Goal: Information Seeking & Learning: Learn about a topic

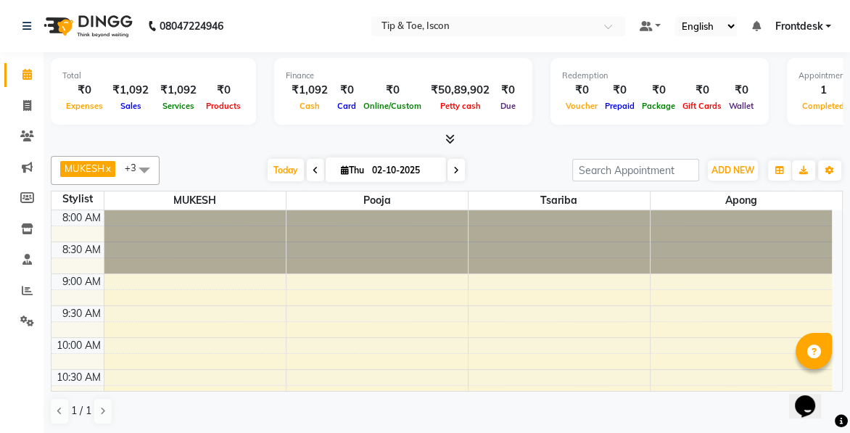
scroll to position [318, 0]
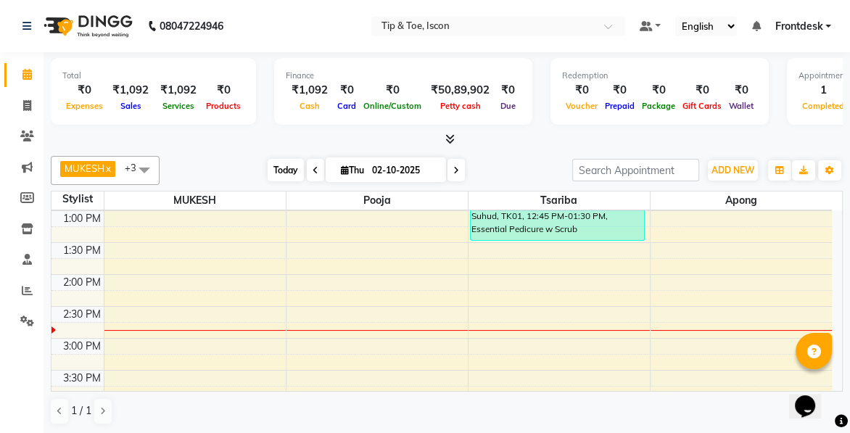
click at [295, 164] on span "Today" at bounding box center [286, 170] width 36 height 22
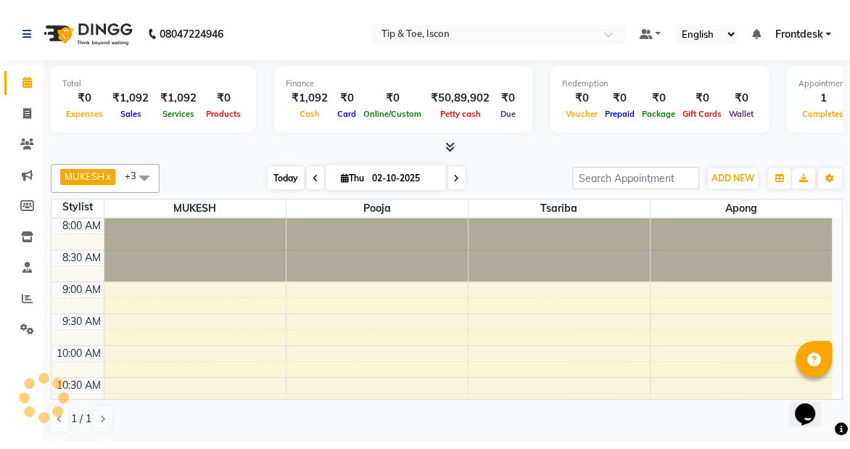
scroll to position [509, 0]
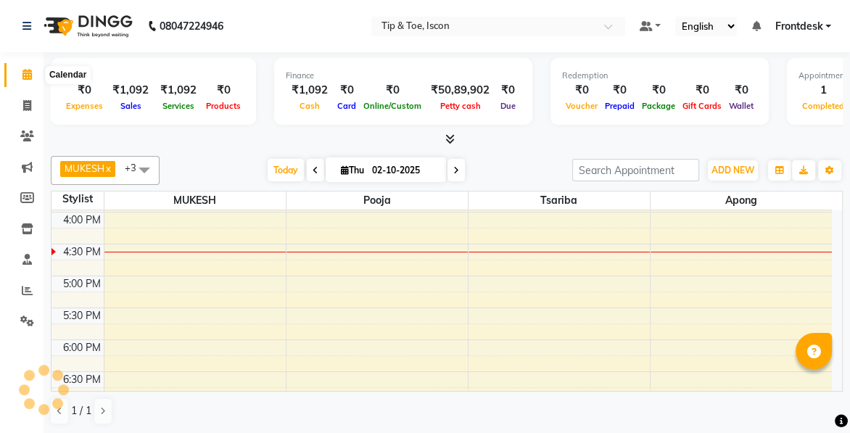
click at [29, 78] on icon at bounding box center [26, 74] width 9 height 11
click at [25, 290] on icon at bounding box center [27, 290] width 11 height 11
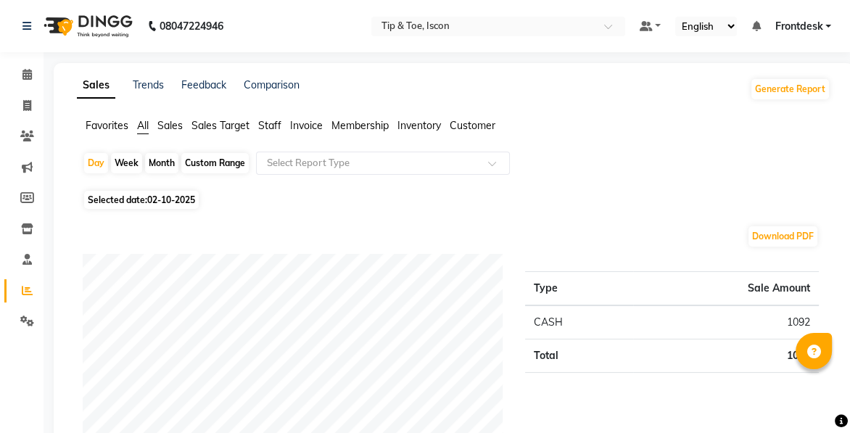
click at [278, 127] on span "Staff" at bounding box center [269, 125] width 23 height 13
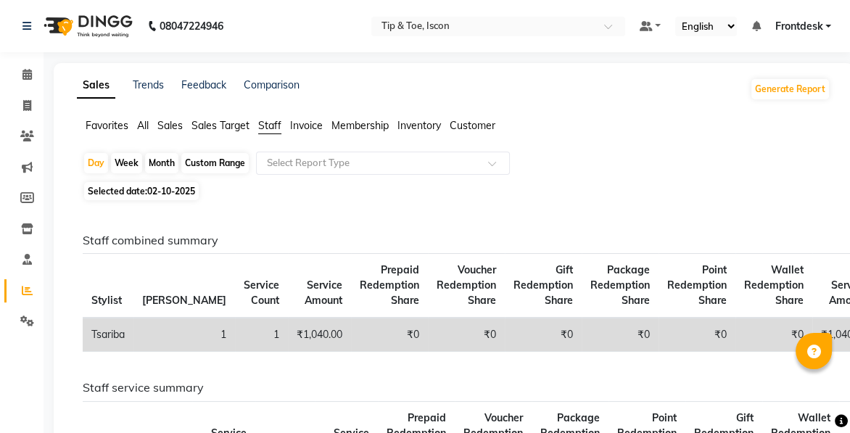
click at [160, 166] on div "Month" at bounding box center [161, 163] width 33 height 20
select select "10"
select select "2025"
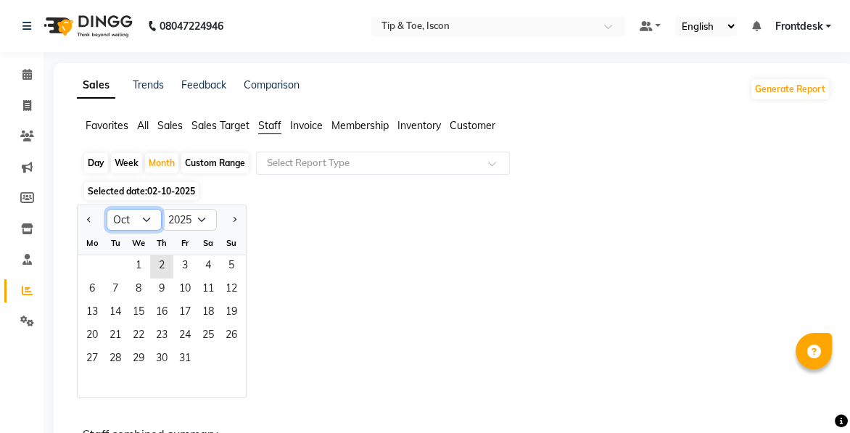
click at [144, 217] on select "Jan Feb Mar Apr May Jun [DATE] Aug Sep Oct Nov Dec" at bounding box center [134, 220] width 55 height 22
select select "9"
click at [107, 209] on select "Jan Feb Mar Apr May Jun [DATE] Aug Sep Oct Nov Dec" at bounding box center [134, 220] width 55 height 22
click at [91, 261] on span "1" at bounding box center [92, 266] width 23 height 23
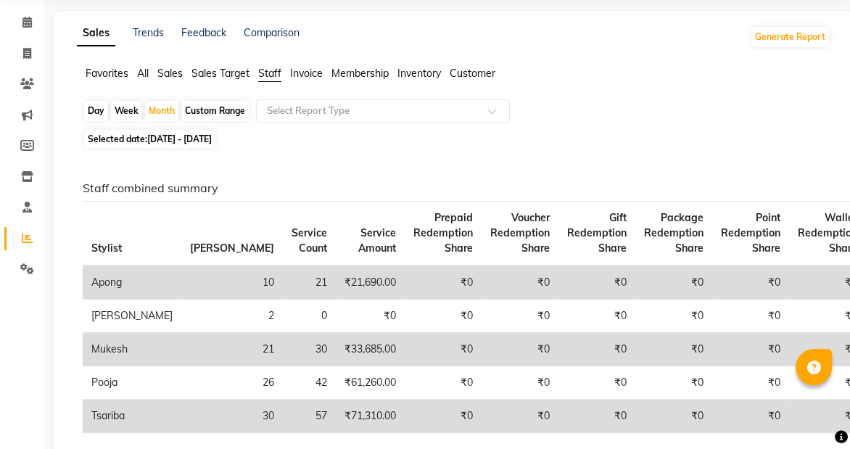
scroll to position [79, 0]
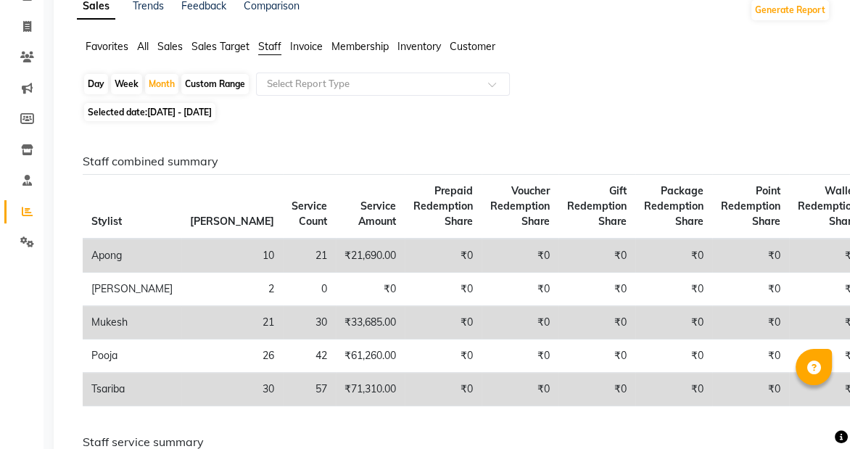
click at [102, 78] on div "Day" at bounding box center [96, 84] width 24 height 20
select select "9"
select select "2025"
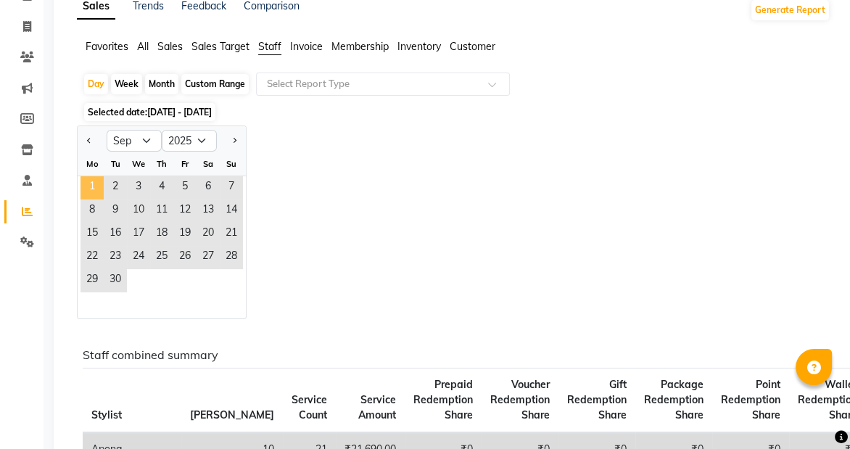
click at [90, 192] on span "1" at bounding box center [92, 187] width 23 height 23
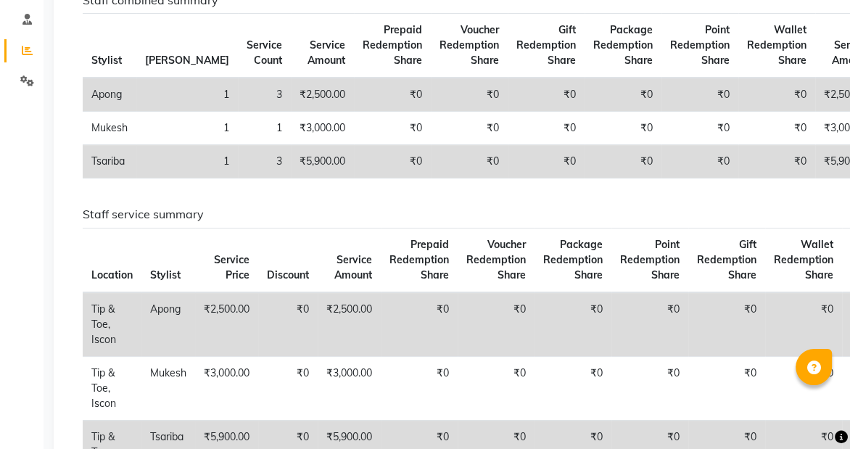
scroll to position [177, 0]
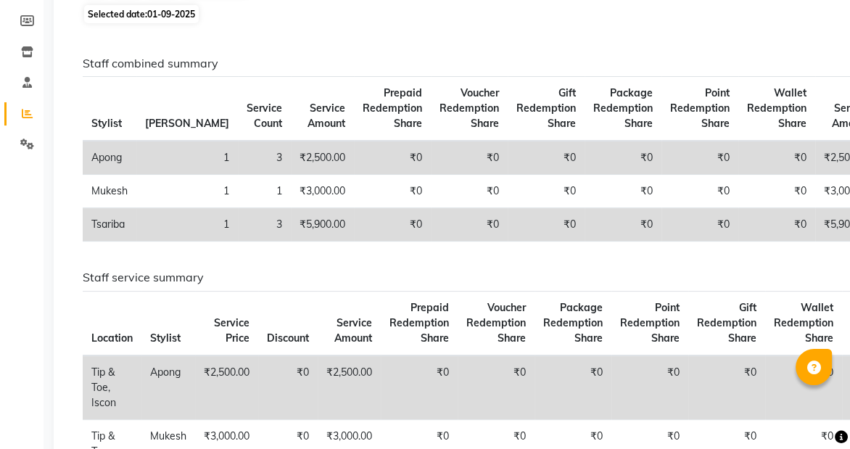
click at [189, 12] on span "01-09-2025" at bounding box center [171, 14] width 48 height 11
select select "9"
select select "2025"
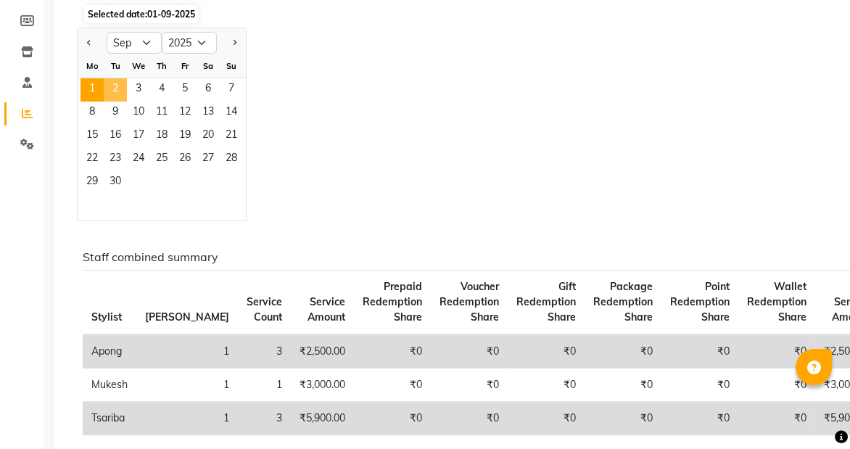
click at [112, 86] on span "2" at bounding box center [115, 89] width 23 height 23
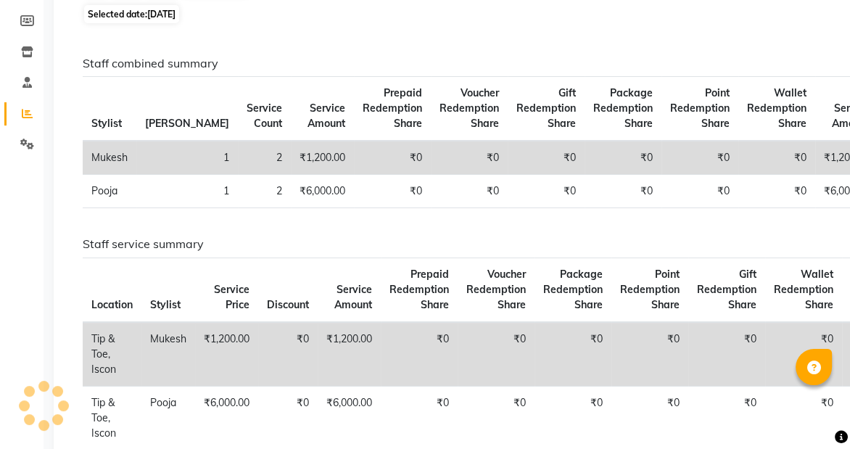
click at [146, 16] on span "Selected date: [DATE]" at bounding box center [131, 14] width 95 height 18
select select "9"
select select "2025"
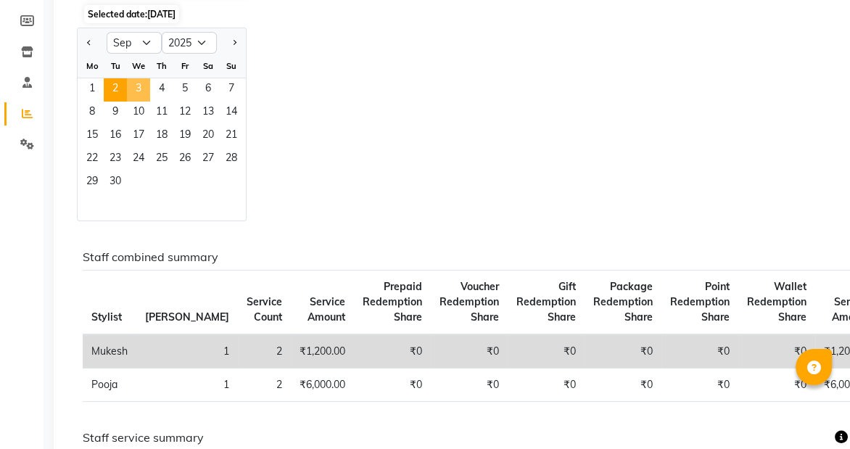
click at [133, 89] on span "3" at bounding box center [138, 89] width 23 height 23
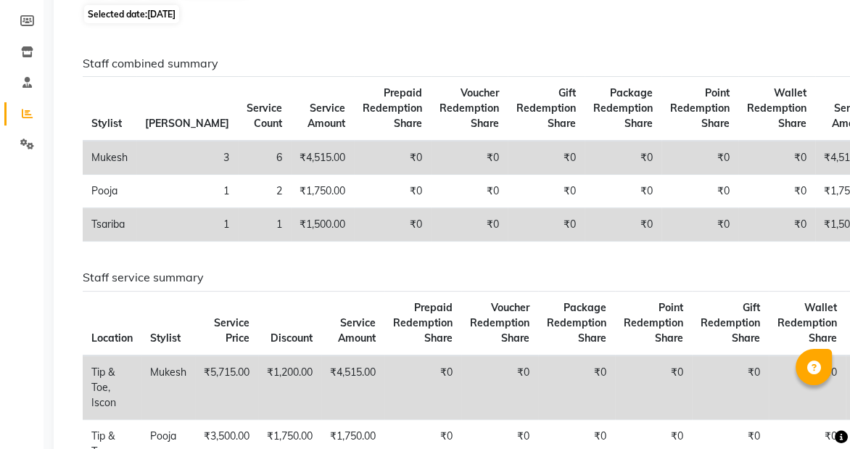
click at [139, 9] on span "Selected date: [DATE]" at bounding box center [131, 14] width 95 height 18
select select "9"
select select "2025"
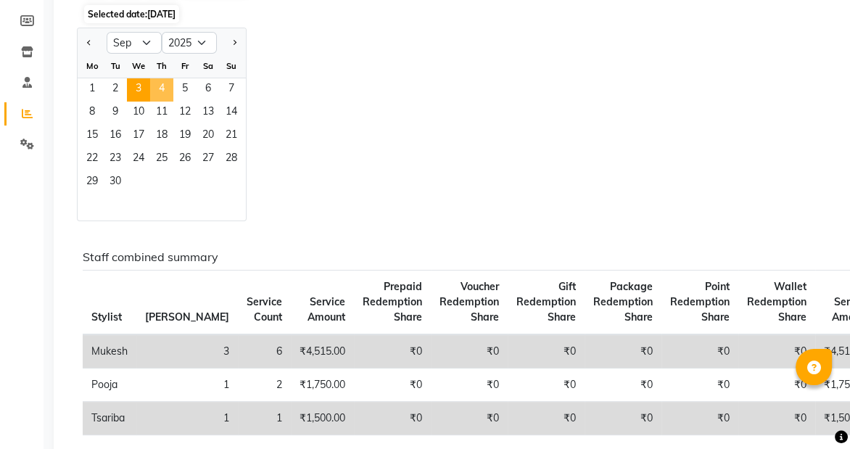
click at [159, 82] on span "4" at bounding box center [161, 89] width 23 height 23
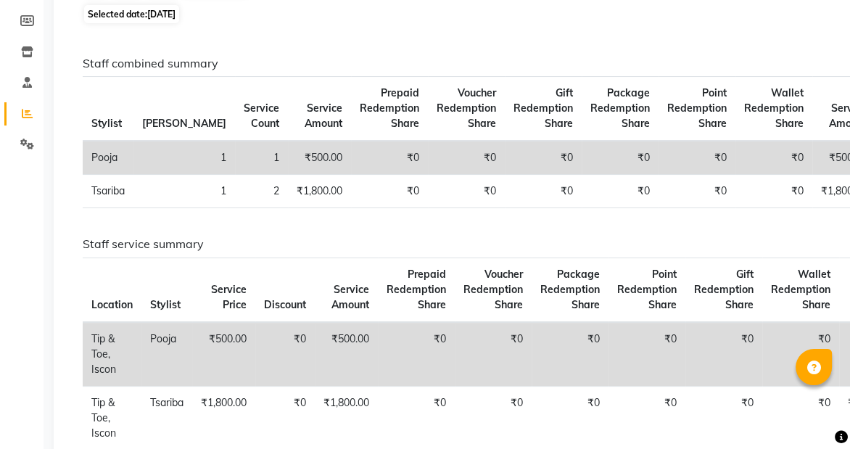
click at [151, 9] on span "[DATE]" at bounding box center [161, 14] width 28 height 11
select select "9"
select select "2025"
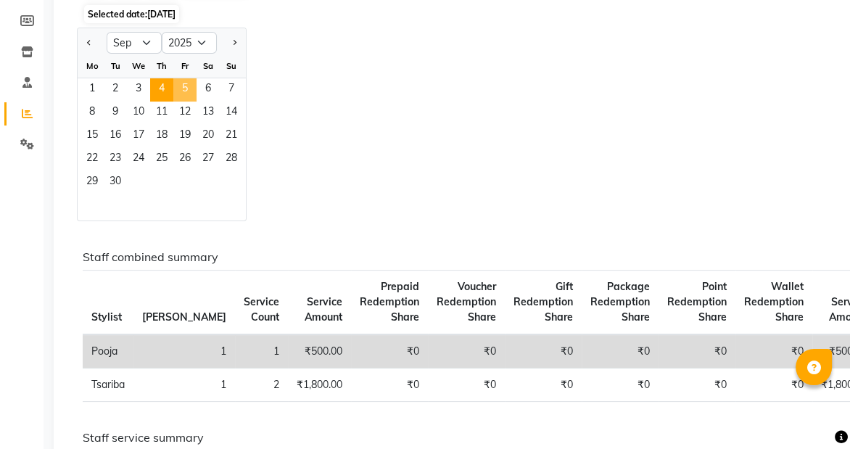
click at [181, 85] on span "5" at bounding box center [184, 89] width 23 height 23
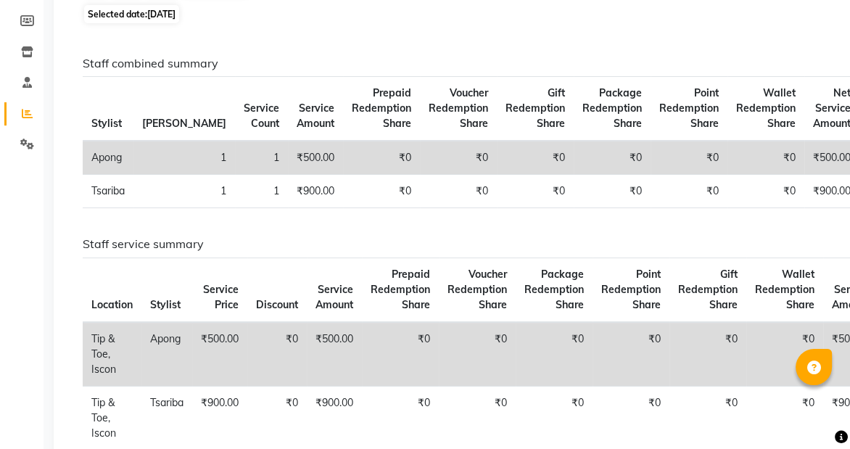
click at [163, 7] on span "Selected date: [DATE]" at bounding box center [131, 14] width 95 height 18
select select "9"
select select "2025"
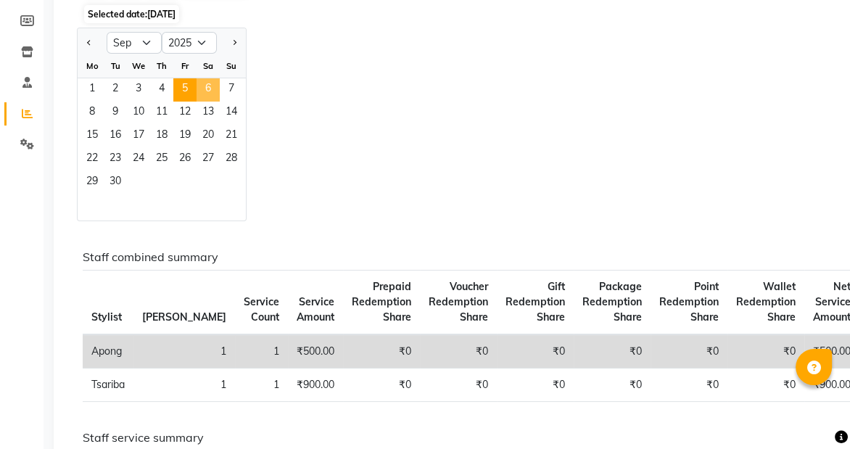
click at [207, 88] on span "6" at bounding box center [208, 89] width 23 height 23
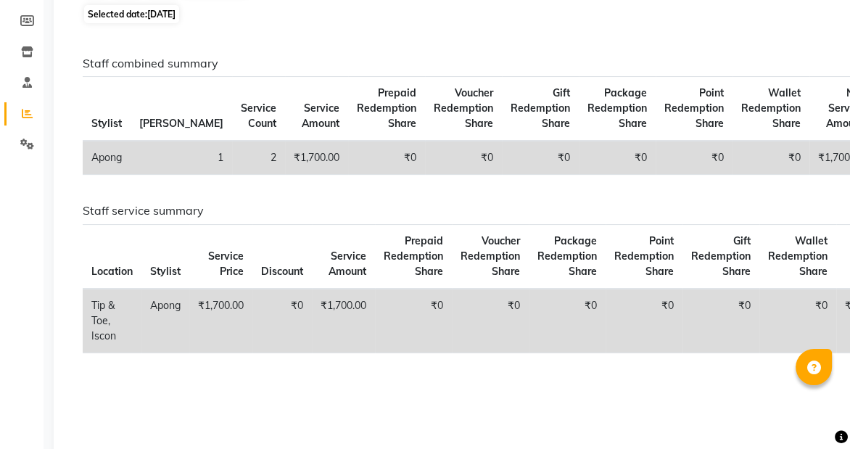
click at [161, 12] on span "[DATE]" at bounding box center [161, 14] width 28 height 11
select select "9"
select select "2025"
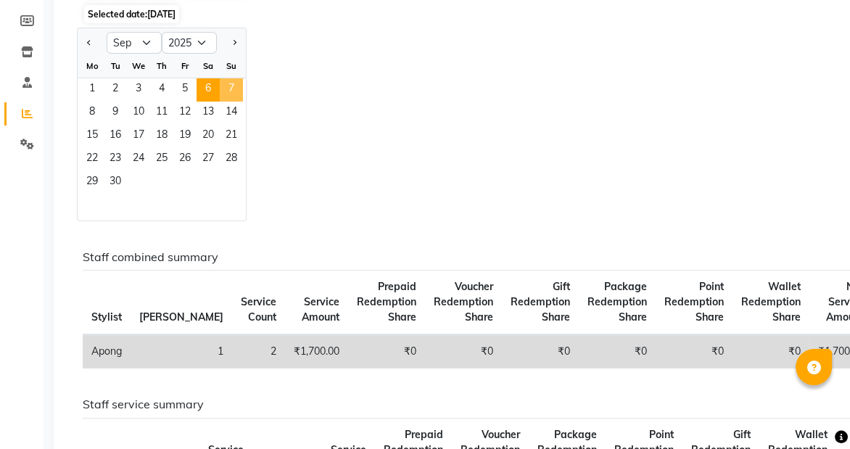
click at [234, 80] on span "7" at bounding box center [231, 89] width 23 height 23
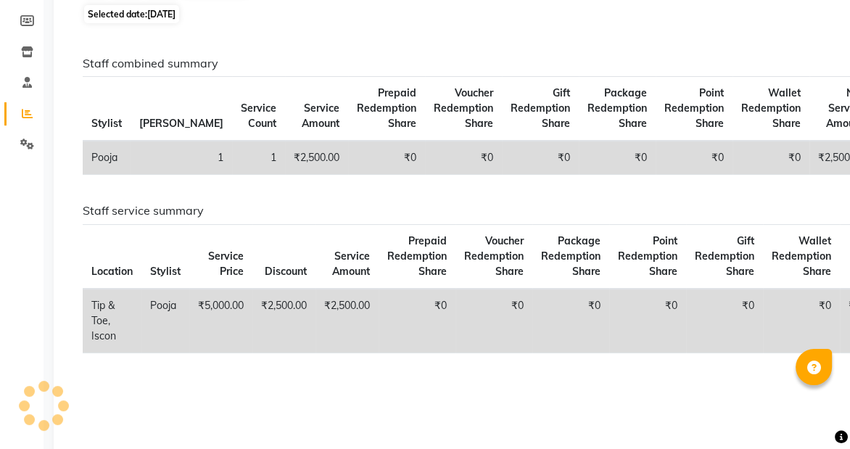
click at [166, 15] on span "[DATE]" at bounding box center [161, 14] width 28 height 11
select select "9"
select select "2025"
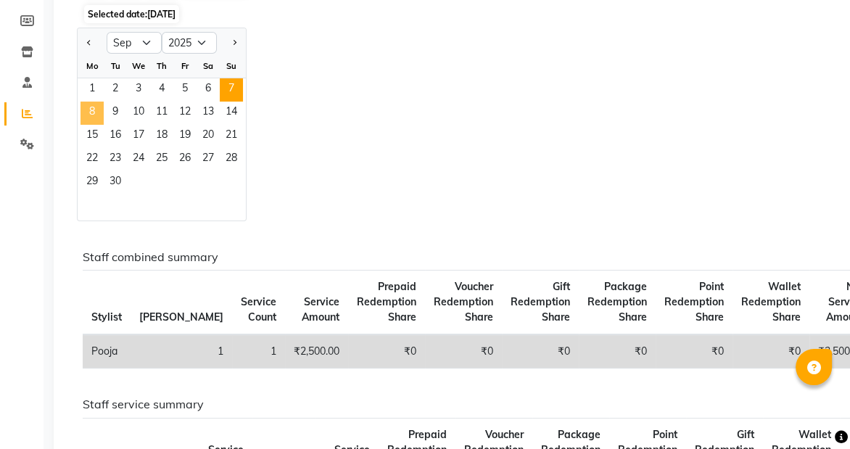
click at [91, 114] on span "8" at bounding box center [92, 113] width 23 height 23
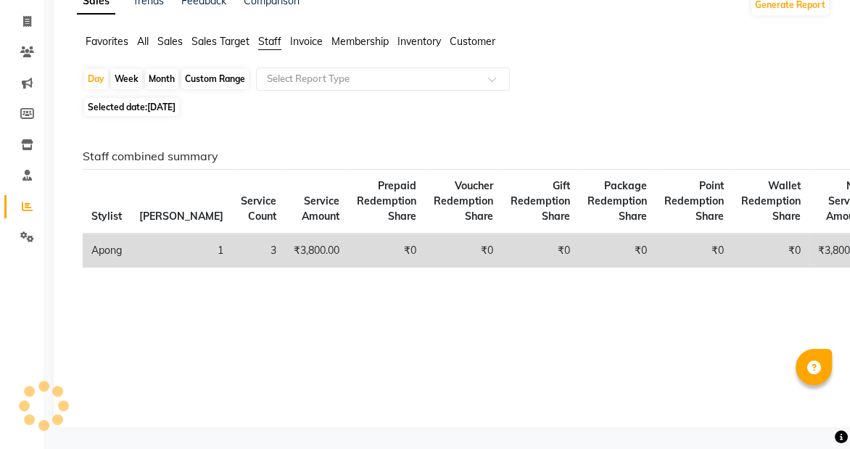
scroll to position [83, 0]
click at [147, 109] on span "Selected date: [DATE]" at bounding box center [131, 108] width 95 height 18
select select "9"
select select "2025"
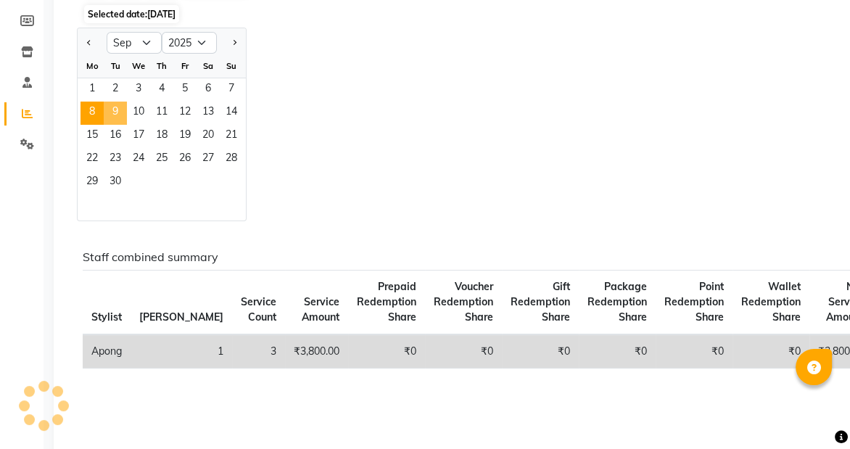
click at [110, 105] on span "9" at bounding box center [115, 113] width 23 height 23
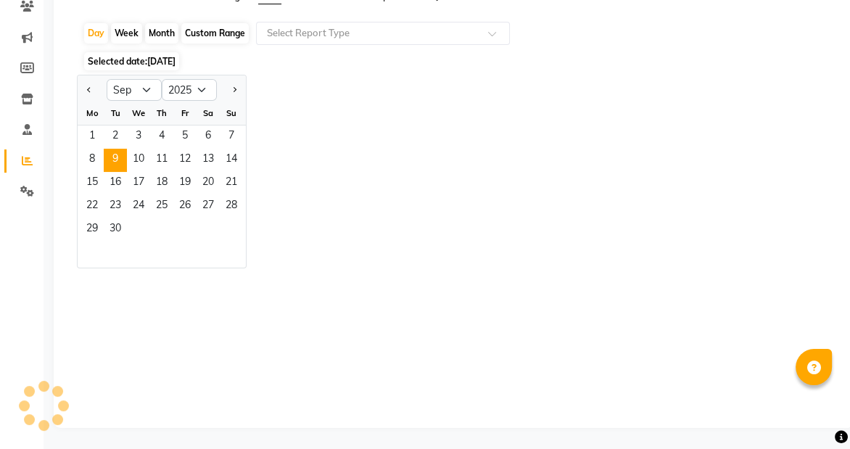
scroll to position [0, 0]
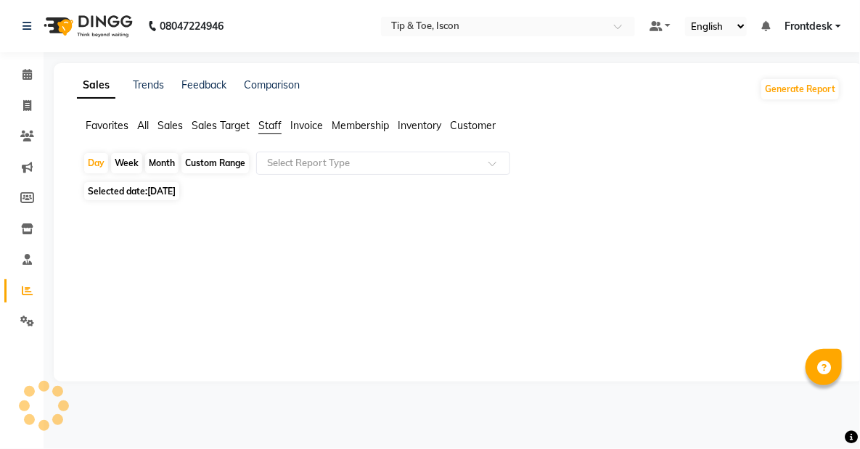
click at [136, 189] on span "Selected date: [DATE]" at bounding box center [131, 191] width 95 height 18
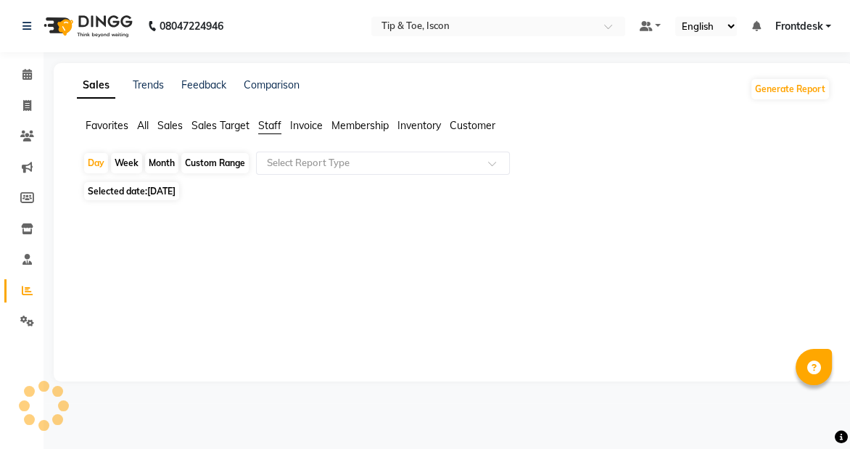
select select "9"
select select "2025"
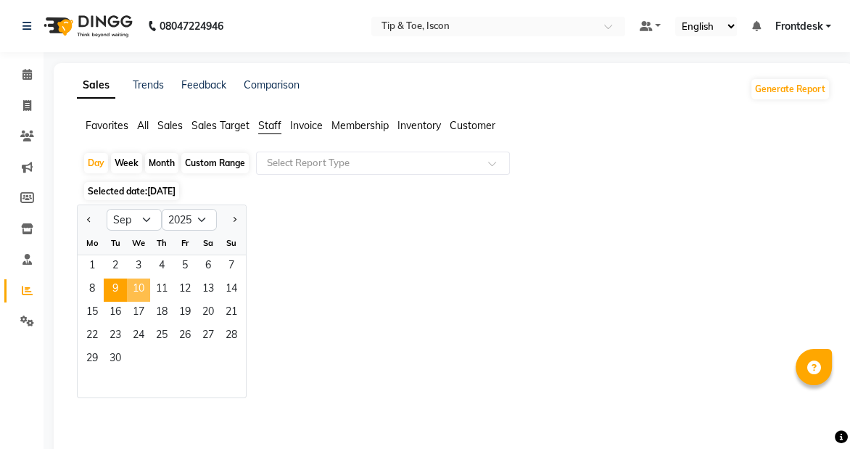
click at [138, 286] on span "10" at bounding box center [138, 290] width 23 height 23
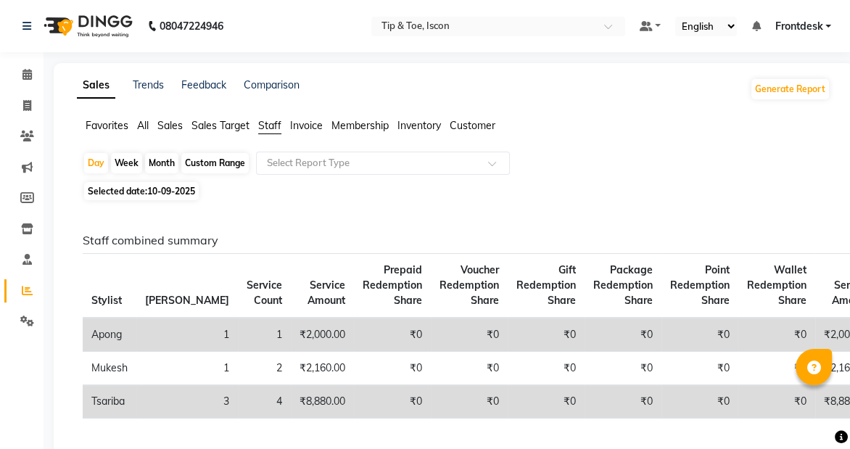
click at [145, 193] on span "Selected date: [DATE]" at bounding box center [141, 191] width 115 height 18
select select "9"
select select "2025"
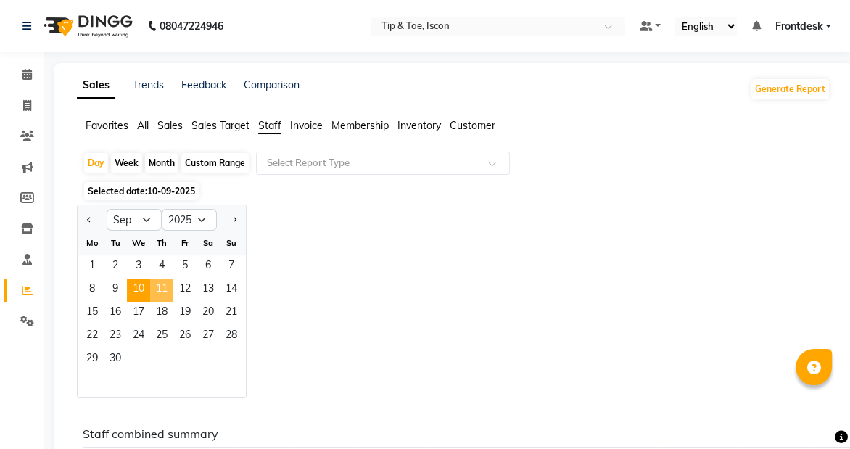
click at [156, 283] on span "11" at bounding box center [161, 290] width 23 height 23
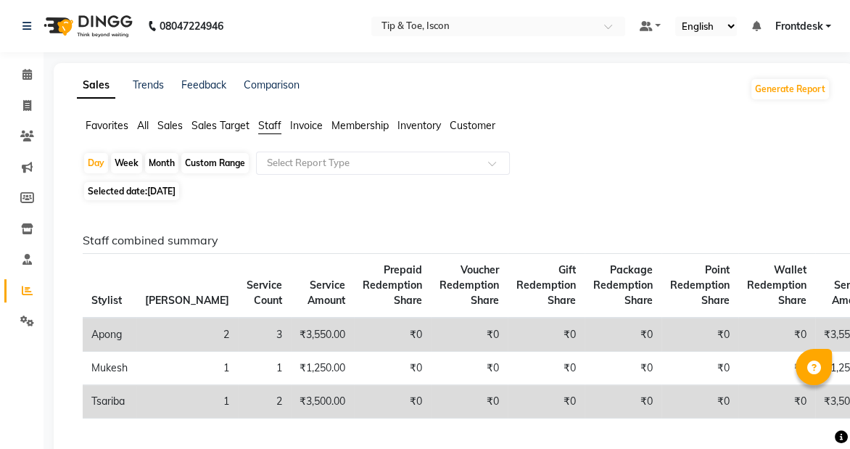
click at [141, 188] on span "Selected date: [DATE]" at bounding box center [131, 191] width 95 height 18
select select "9"
select select "2025"
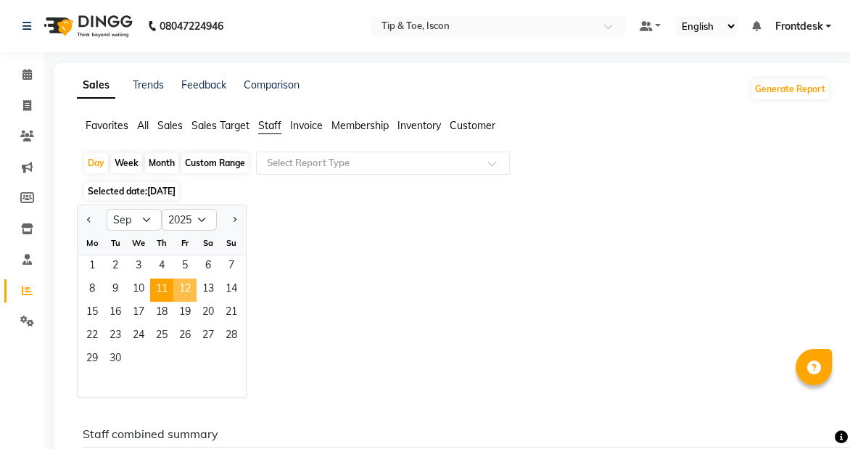
click at [181, 286] on span "12" at bounding box center [184, 290] width 23 height 23
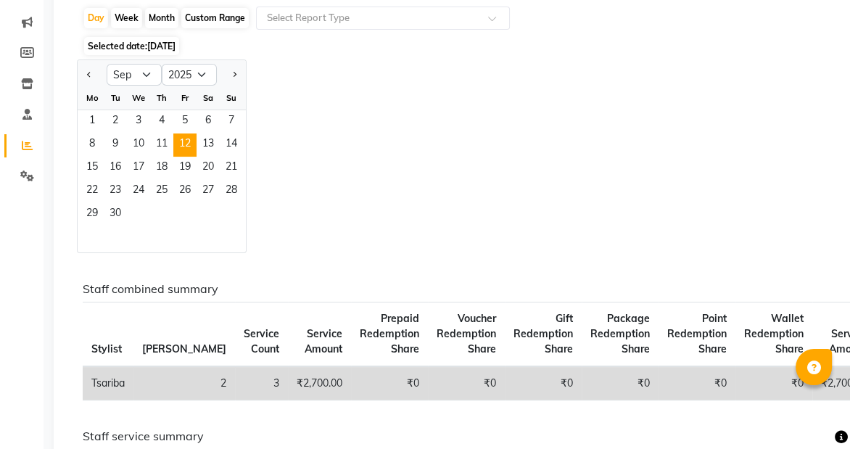
scroll to position [147, 0]
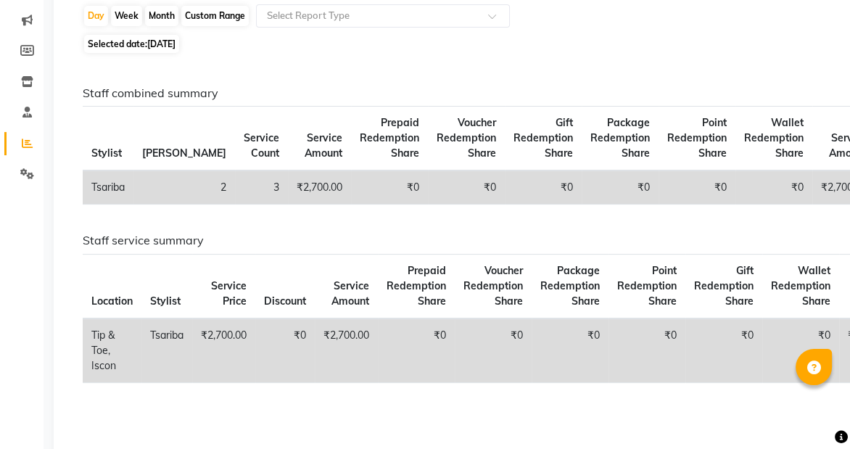
click at [156, 43] on span "[DATE]" at bounding box center [161, 43] width 28 height 11
select select "9"
select select "2025"
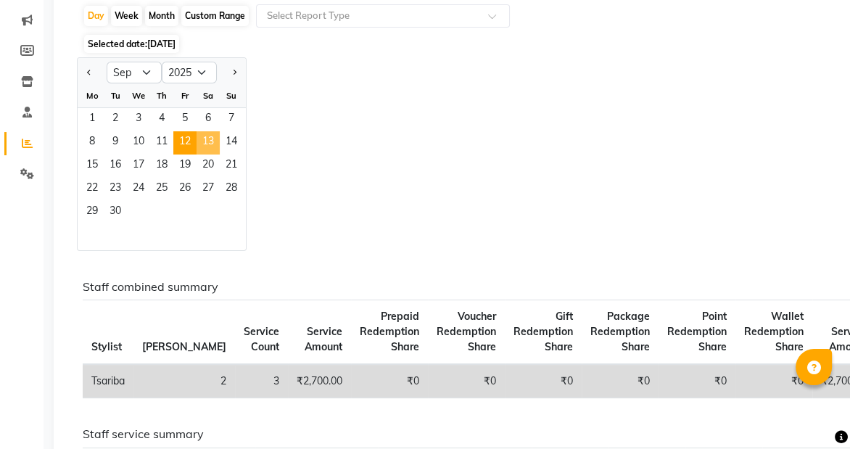
click at [204, 139] on span "13" at bounding box center [208, 142] width 23 height 23
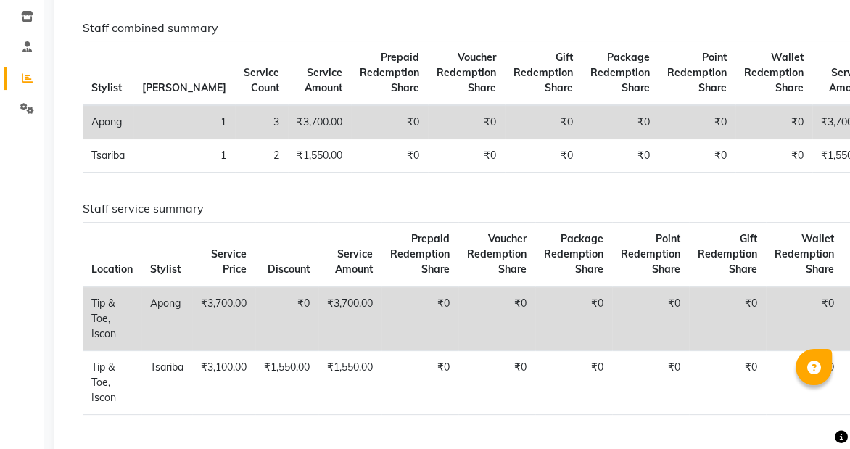
scroll to position [83, 0]
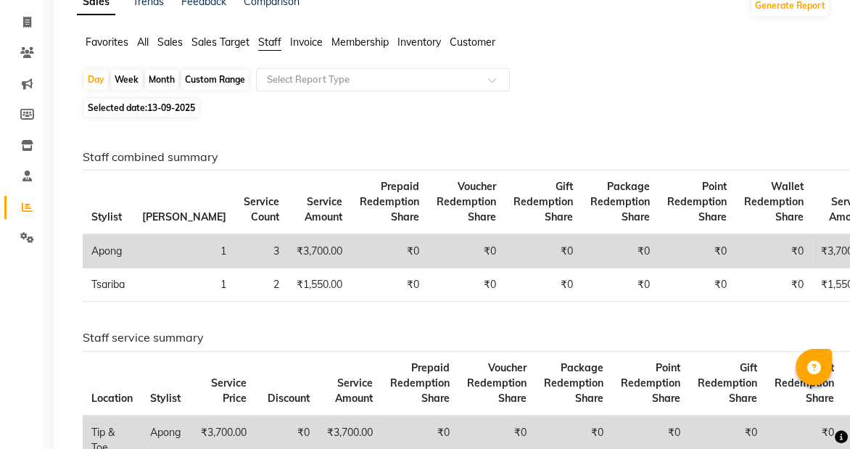
click at [167, 109] on span "13-09-2025" at bounding box center [171, 107] width 48 height 11
select select "9"
select select "2025"
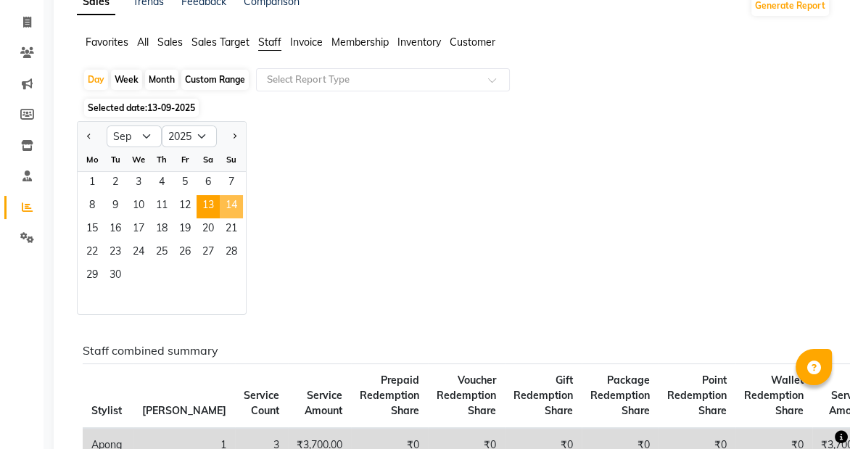
click at [228, 198] on span "14" at bounding box center [231, 206] width 23 height 23
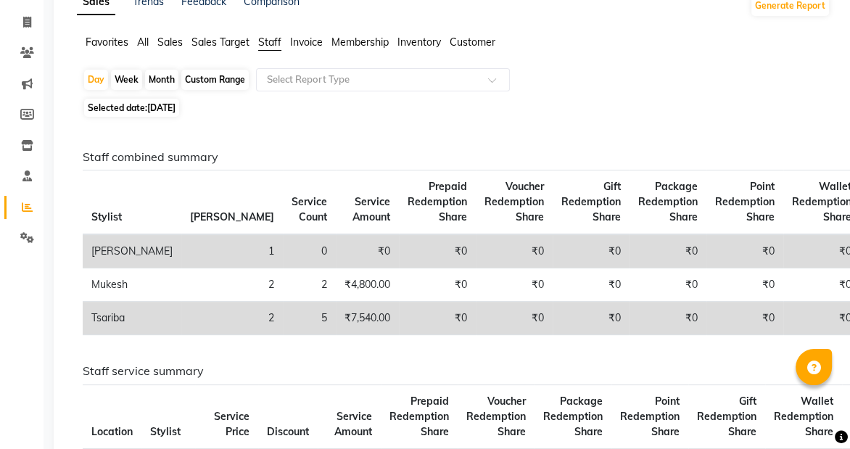
click at [161, 100] on span "Selected date: [DATE]" at bounding box center [131, 108] width 95 height 18
select select "9"
select select "2025"
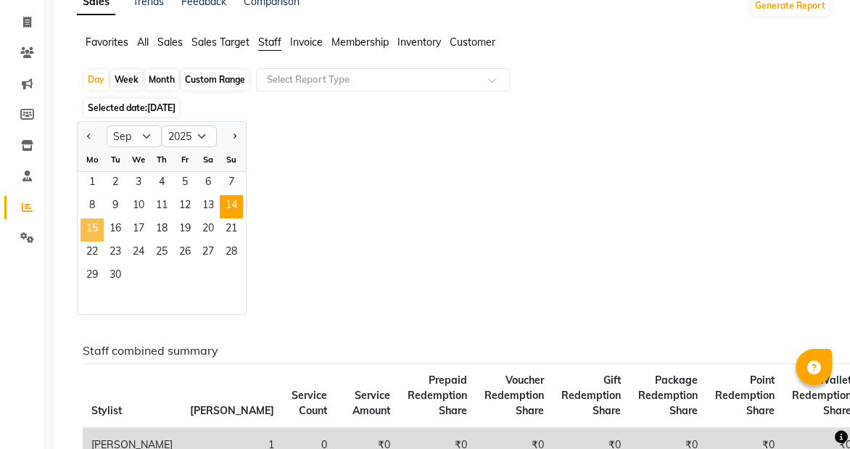
click at [85, 225] on span "15" at bounding box center [92, 229] width 23 height 23
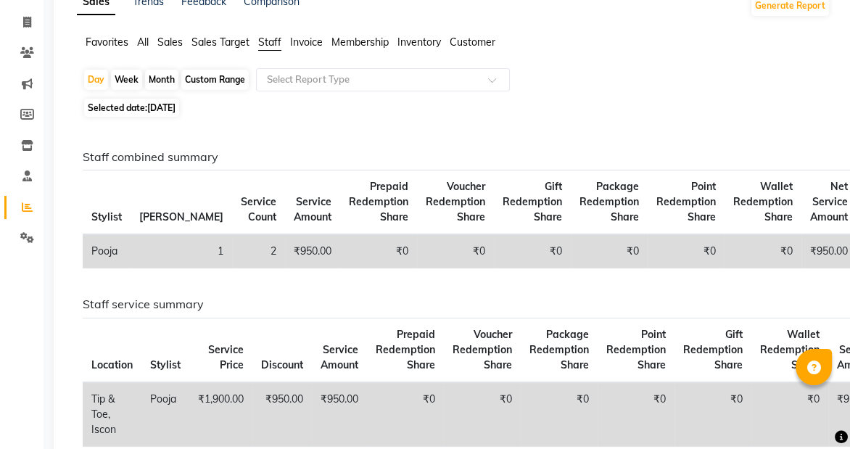
scroll to position [159, 0]
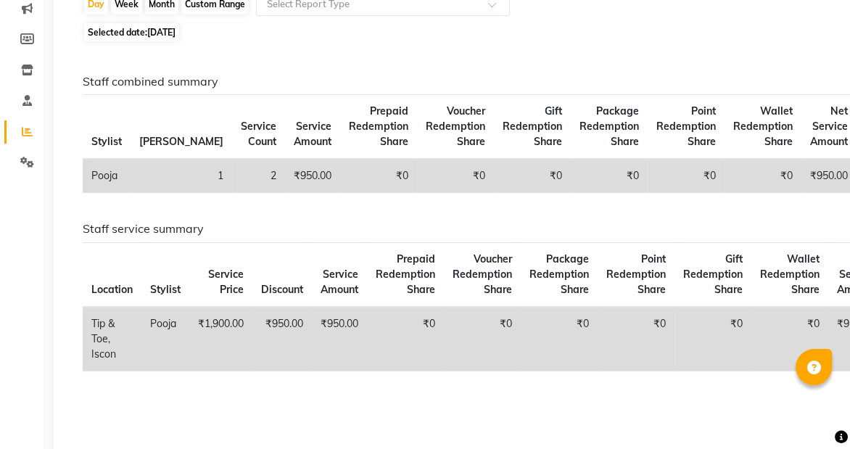
click at [176, 36] on span "[DATE]" at bounding box center [161, 32] width 28 height 11
select select "9"
select select "2025"
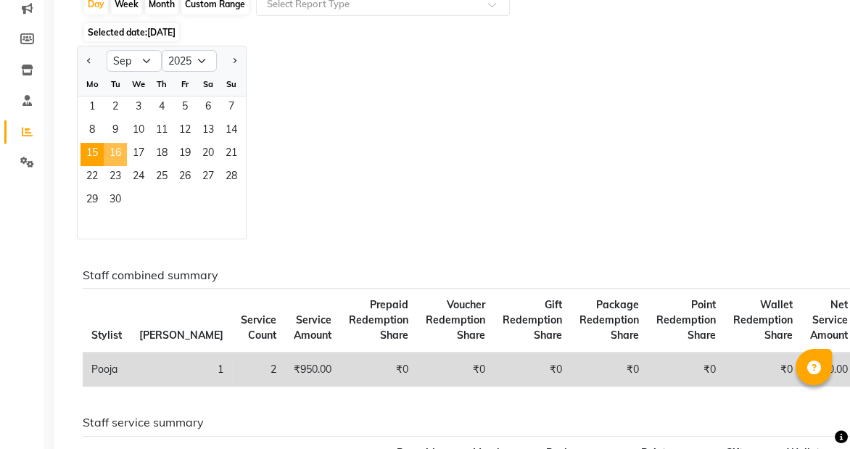
click at [121, 147] on span "16" at bounding box center [115, 154] width 23 height 23
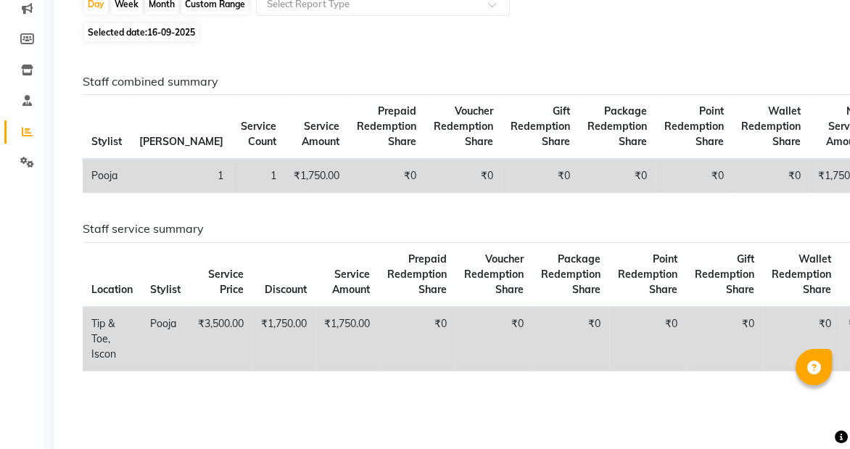
click at [173, 27] on span "16-09-2025" at bounding box center [171, 32] width 48 height 11
select select "9"
select select "2025"
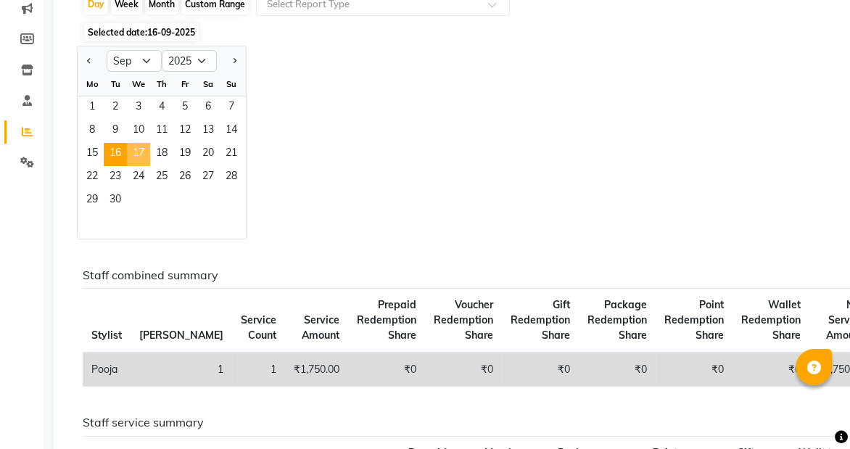
click at [139, 147] on span "17" at bounding box center [138, 154] width 23 height 23
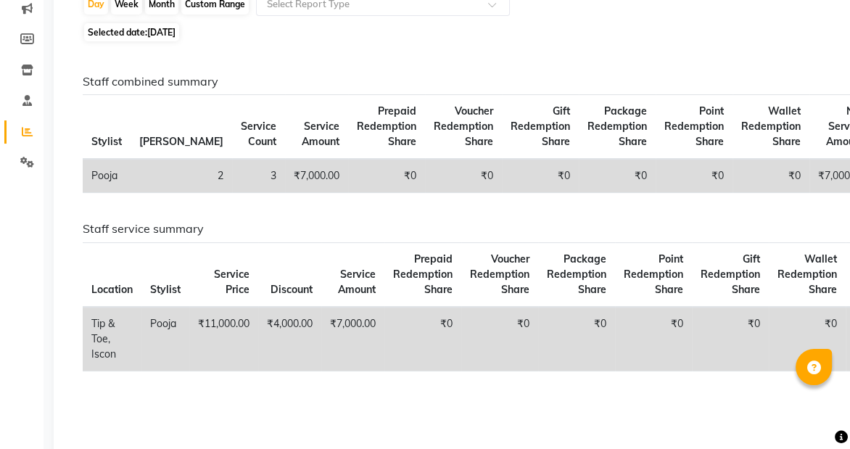
click at [176, 32] on span "[DATE]" at bounding box center [161, 32] width 28 height 11
select select "9"
select select "2025"
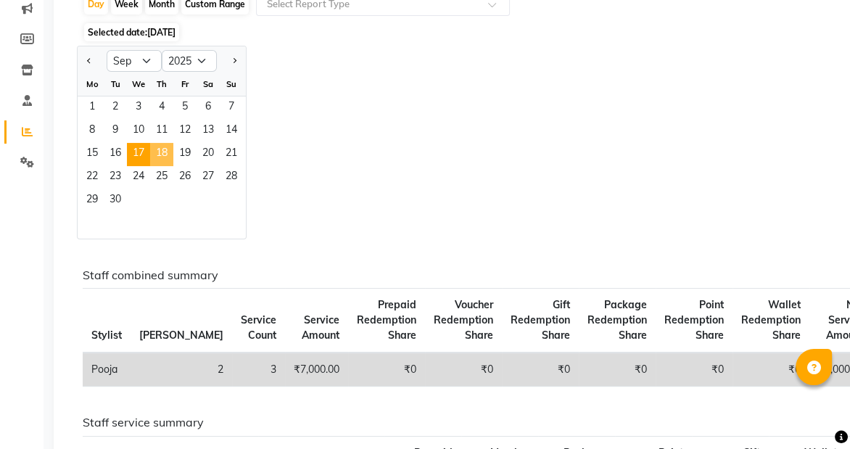
click at [160, 151] on span "18" at bounding box center [161, 154] width 23 height 23
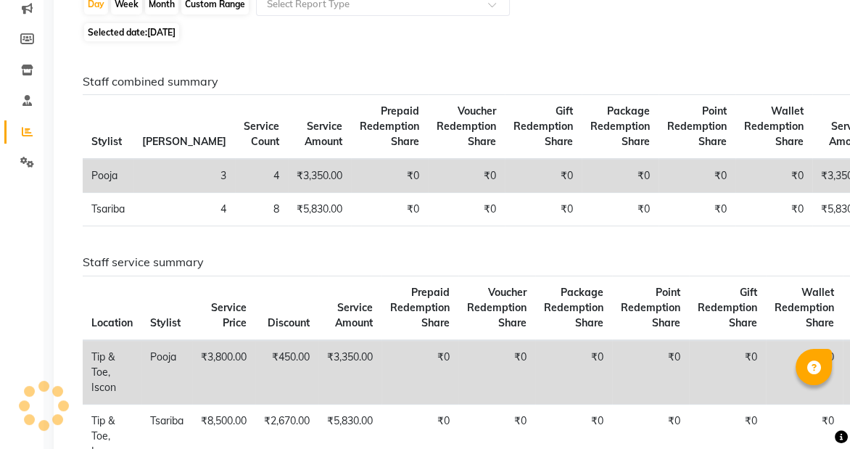
click at [176, 36] on span "[DATE]" at bounding box center [161, 32] width 28 height 11
select select "9"
select select "2025"
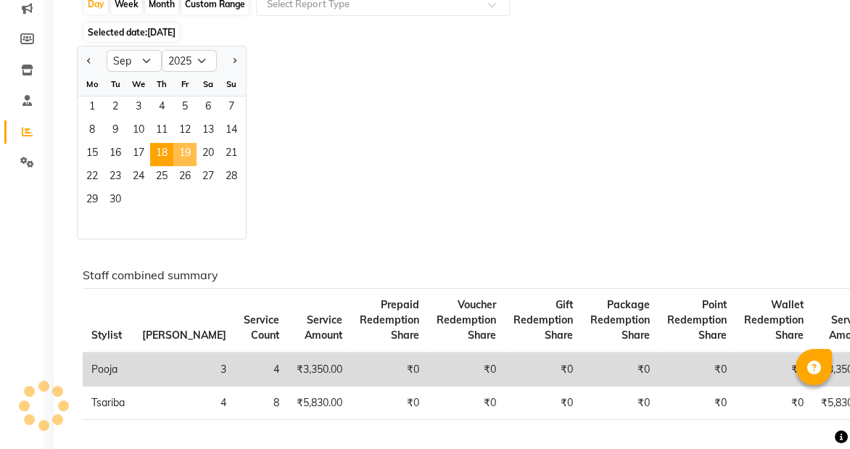
click at [173, 147] on span "19" at bounding box center [184, 154] width 23 height 23
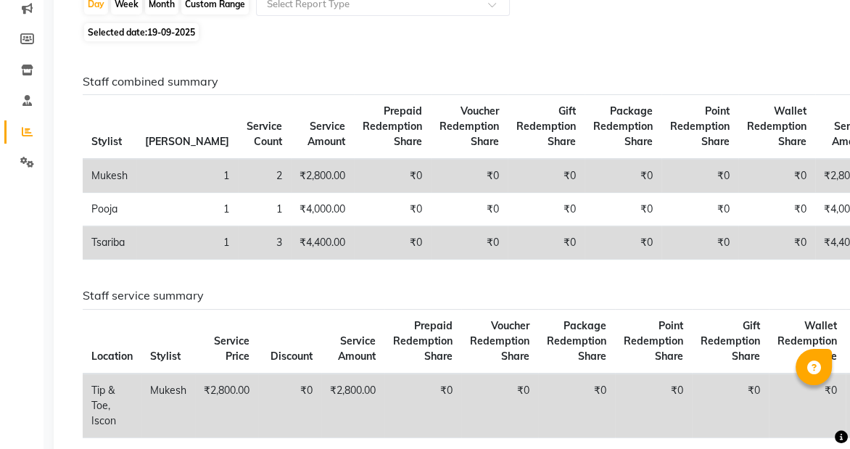
click at [139, 38] on span "Selected date: [DATE]" at bounding box center [141, 32] width 115 height 18
select select "9"
select select "2025"
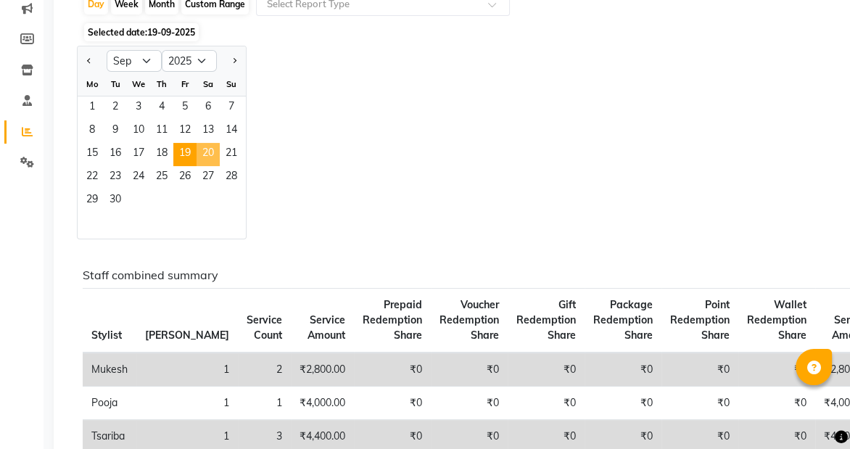
click at [203, 146] on span "20" at bounding box center [208, 154] width 23 height 23
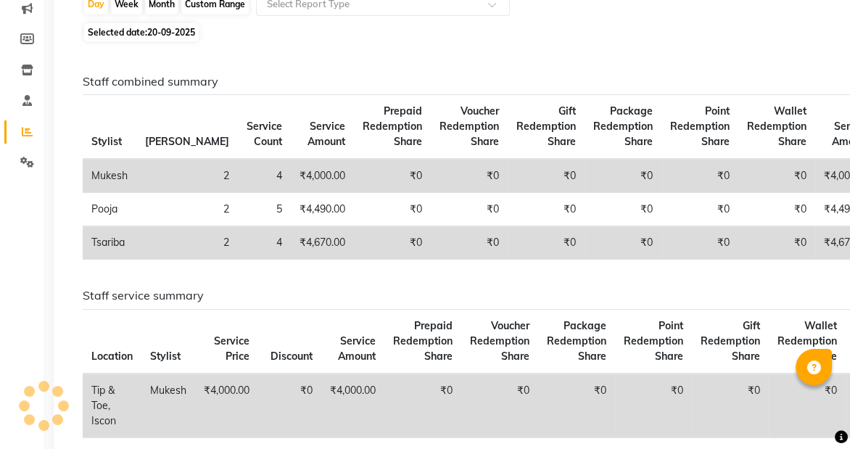
click at [289, 65] on div "Staff combined summary Stylist Bill Count Service Count Service Amount Prepaid …" at bounding box center [451, 369] width 760 height 647
click at [189, 28] on span "20-09-2025" at bounding box center [171, 32] width 48 height 11
select select "9"
select select "2025"
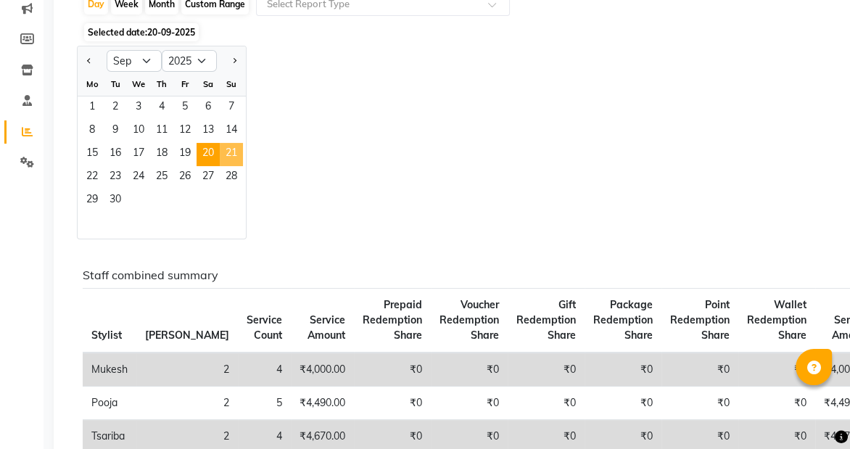
click at [229, 157] on span "21" at bounding box center [231, 154] width 23 height 23
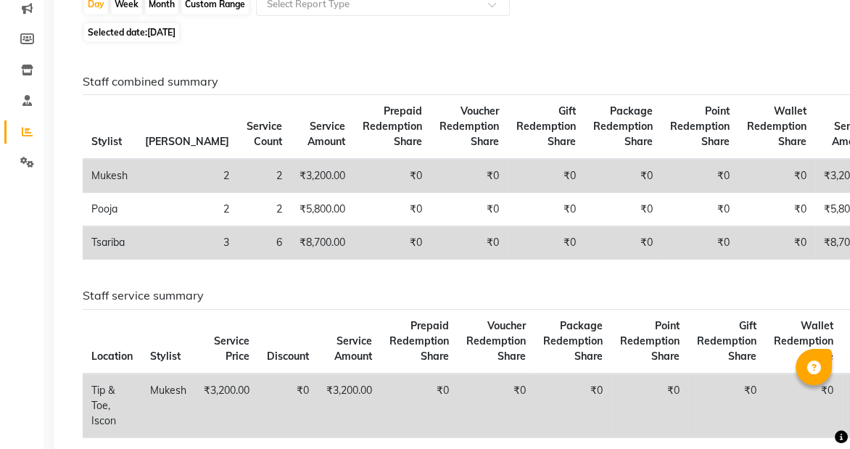
click at [172, 31] on span "[DATE]" at bounding box center [161, 32] width 28 height 11
select select "9"
select select "2025"
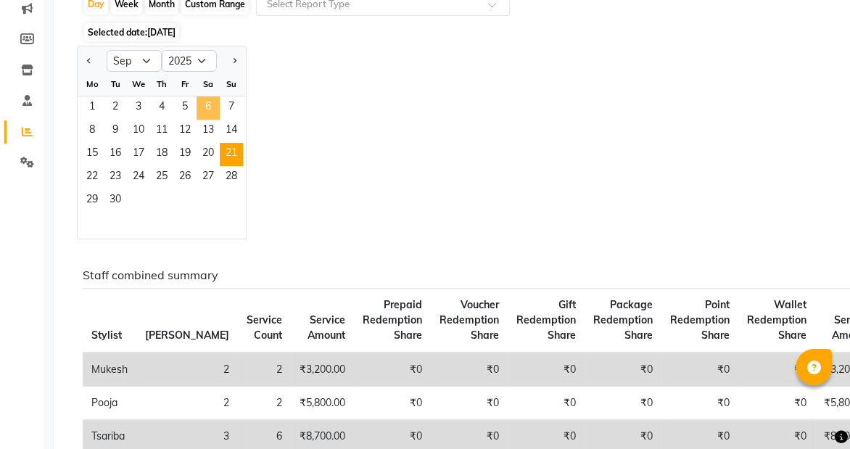
click at [205, 110] on span "6" at bounding box center [208, 107] width 23 height 23
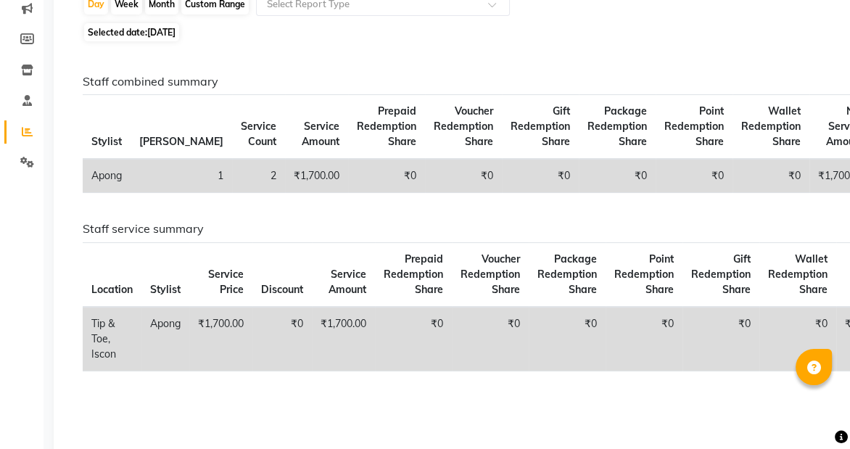
click at [179, 25] on span "Selected date: [DATE]" at bounding box center [131, 32] width 95 height 18
select select "9"
select select "2025"
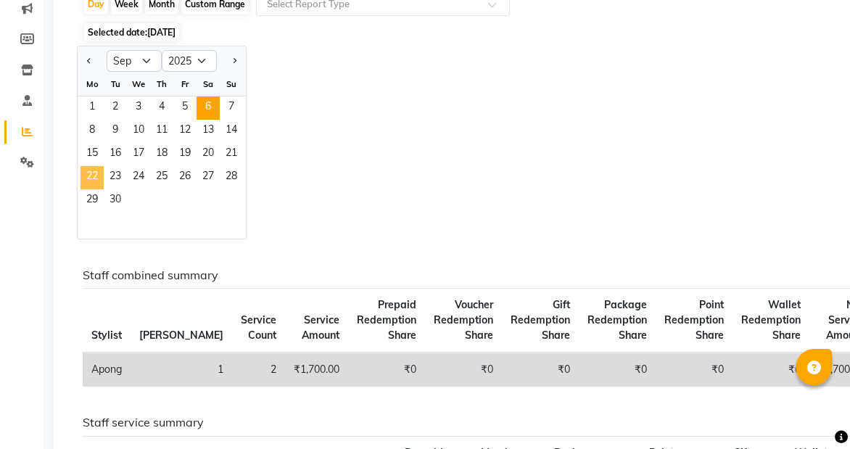
click at [86, 173] on span "22" at bounding box center [92, 177] width 23 height 23
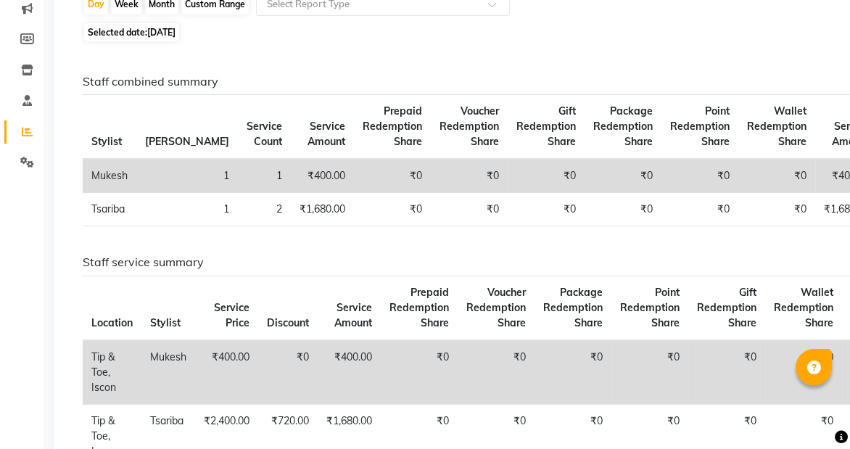
click at [176, 28] on span "[DATE]" at bounding box center [161, 32] width 28 height 11
select select "9"
select select "2025"
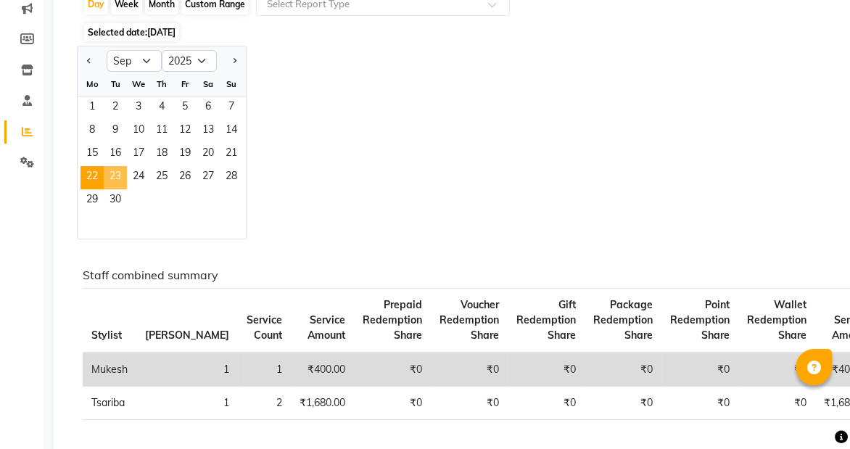
click at [110, 178] on span "23" at bounding box center [115, 177] width 23 height 23
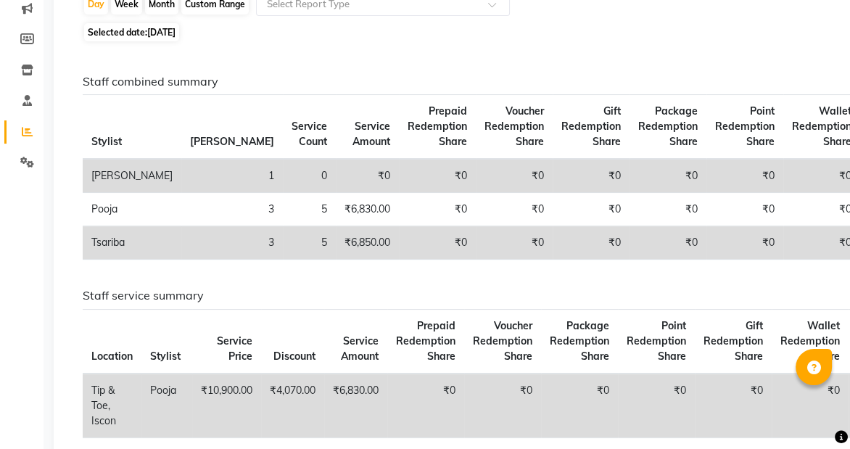
click at [176, 33] on span "[DATE]" at bounding box center [161, 32] width 28 height 11
select select "9"
select select "2025"
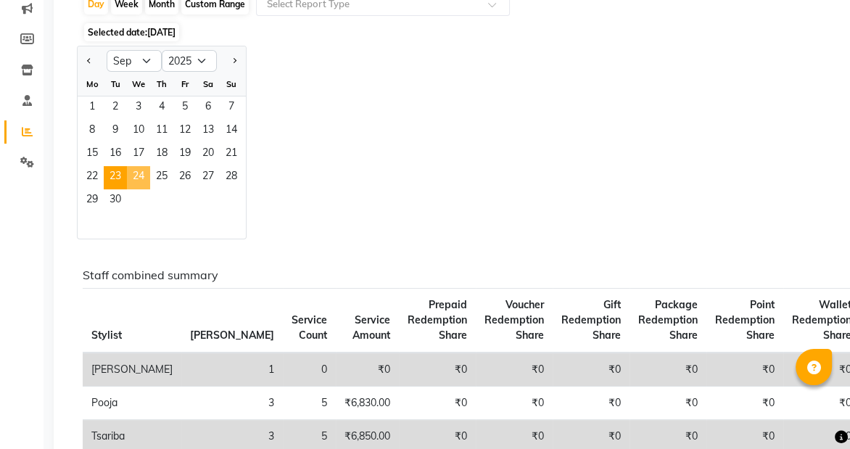
click at [131, 180] on span "24" at bounding box center [138, 177] width 23 height 23
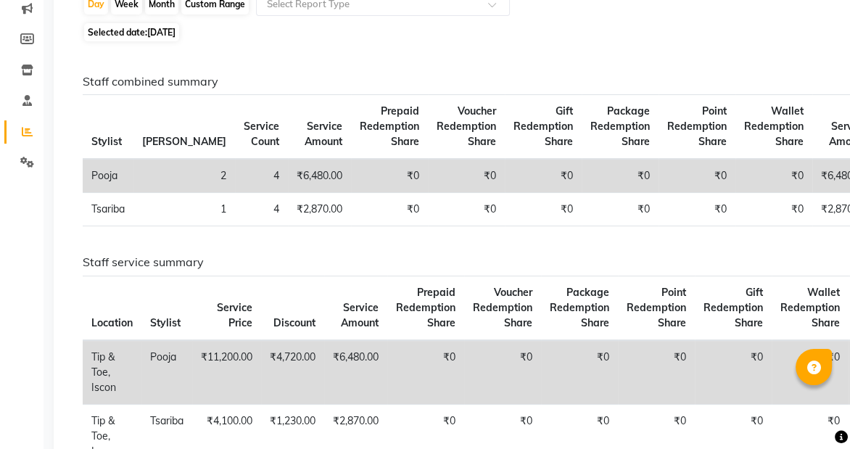
click at [138, 34] on span "Selected date: [DATE]" at bounding box center [131, 32] width 95 height 18
select select "9"
select select "2025"
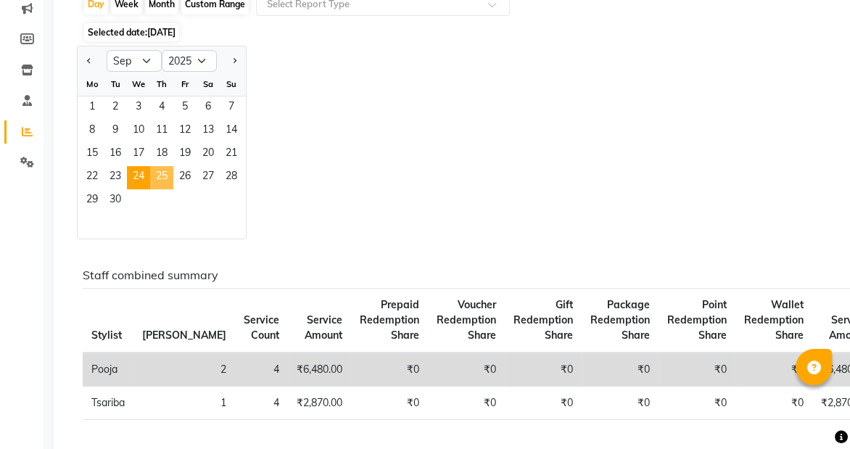
click at [155, 181] on span "25" at bounding box center [161, 177] width 23 height 23
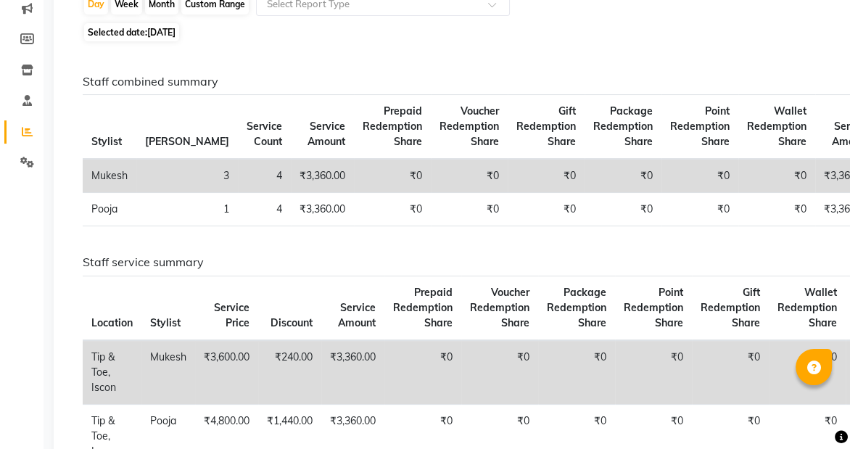
click at [153, 33] on span "[DATE]" at bounding box center [161, 32] width 28 height 11
select select "9"
select select "2025"
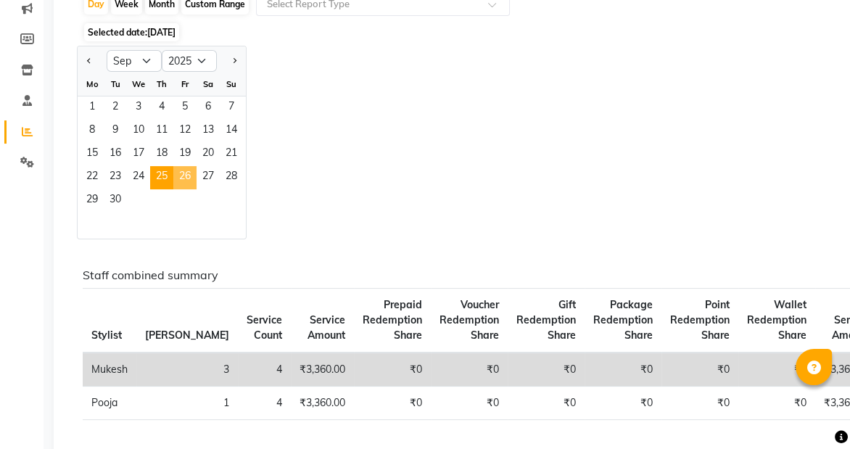
click at [184, 180] on span "26" at bounding box center [184, 177] width 23 height 23
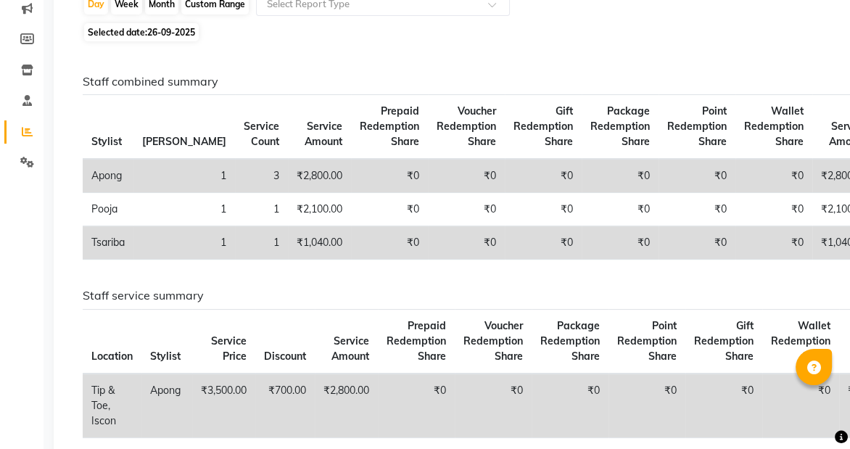
click at [151, 1] on div "Month" at bounding box center [161, 4] width 33 height 20
click at [168, 3] on div "Month" at bounding box center [161, 4] width 33 height 20
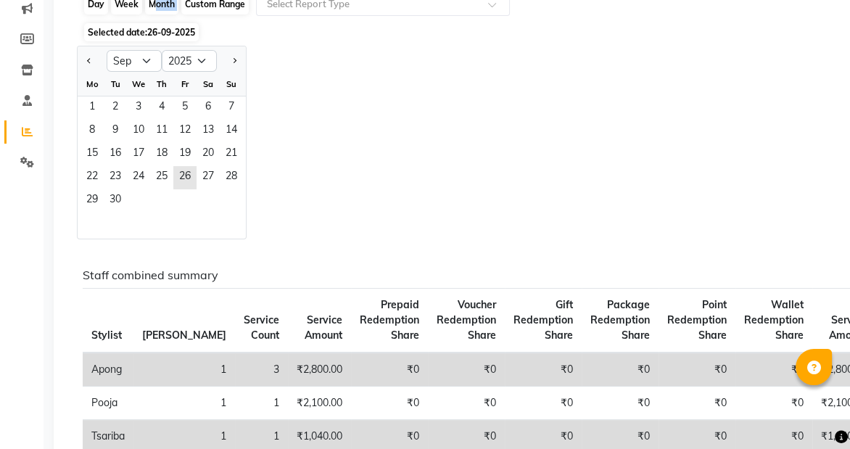
click at [168, 3] on div "Month" at bounding box center [161, 4] width 33 height 20
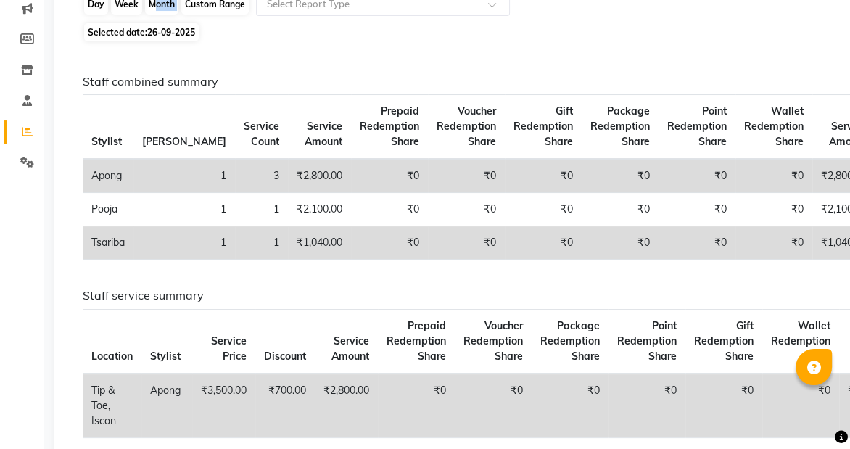
click at [168, 3] on div "Month" at bounding box center [161, 4] width 33 height 20
click at [153, 0] on div "Month" at bounding box center [161, 4] width 33 height 20
select select "9"
select select "2025"
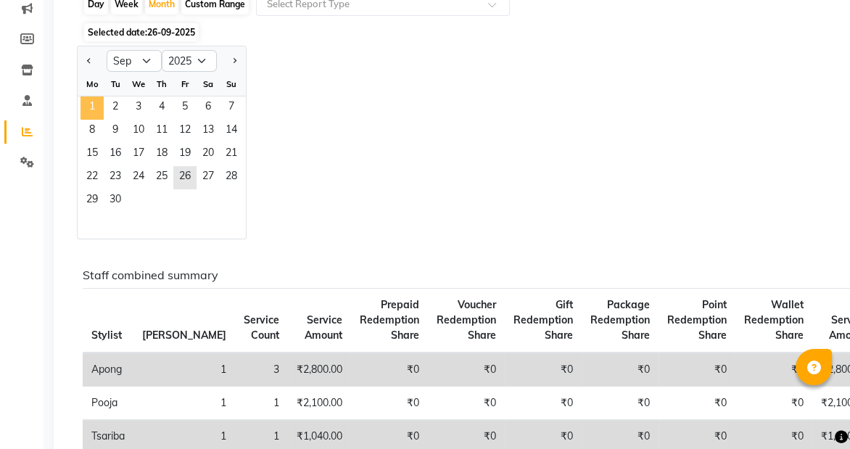
click at [88, 104] on span "1" at bounding box center [92, 107] width 23 height 23
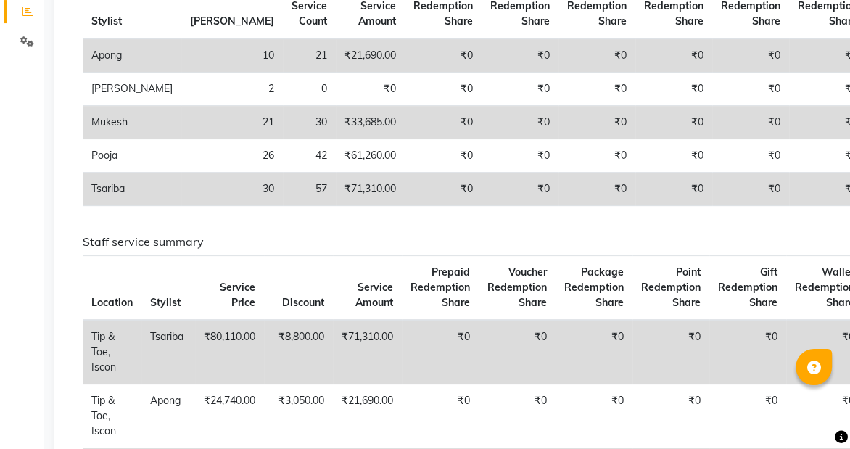
scroll to position [274, 0]
